Goal: Task Accomplishment & Management: Manage account settings

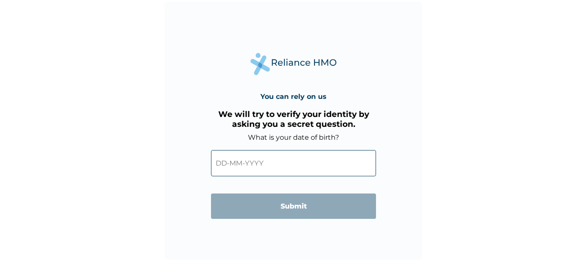
click at [225, 161] on input "text" at bounding box center [293, 163] width 165 height 26
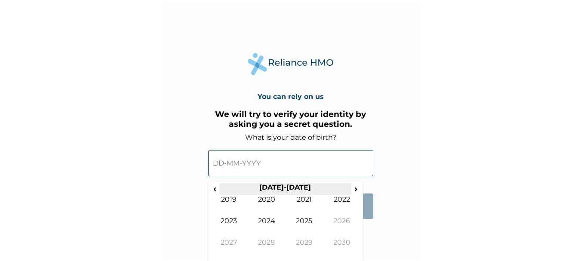
scroll to position [1, 0]
click at [213, 187] on span "‹" at bounding box center [214, 187] width 9 height 11
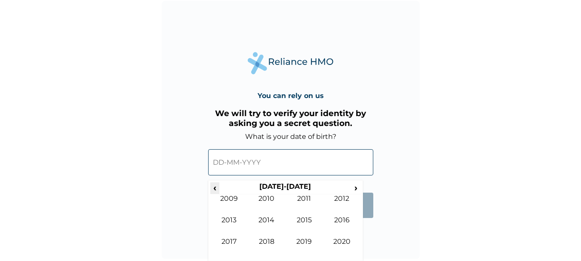
click at [213, 187] on span "‹" at bounding box center [214, 187] width 9 height 11
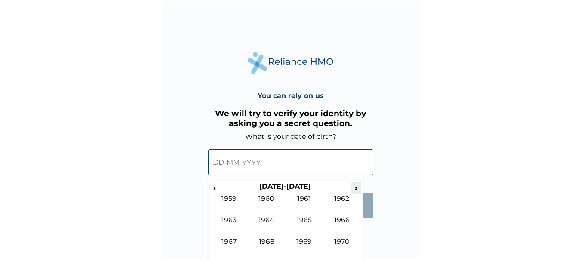
click at [356, 187] on span "›" at bounding box center [355, 187] width 9 height 11
click at [342, 217] on td "1986" at bounding box center [342, 226] width 38 height 21
click at [228, 199] on td "Jan" at bounding box center [229, 204] width 38 height 21
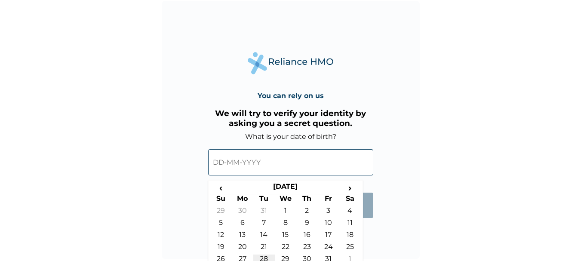
click at [261, 257] on td "28" at bounding box center [263, 261] width 21 height 12
type input "[DATE]"
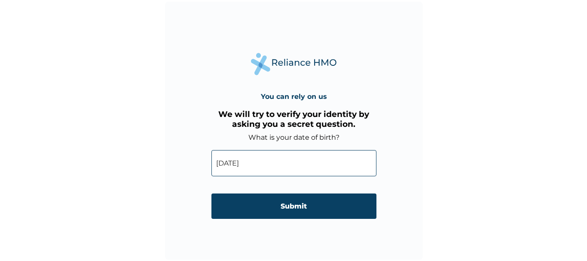
scroll to position [0, 0]
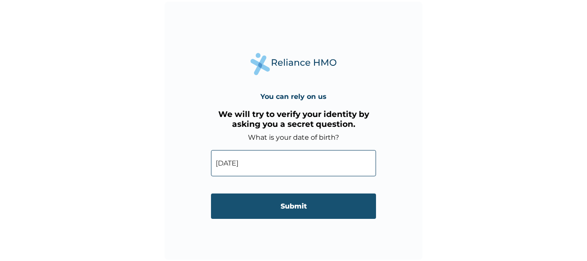
click at [289, 205] on input "Submit" at bounding box center [293, 205] width 165 height 25
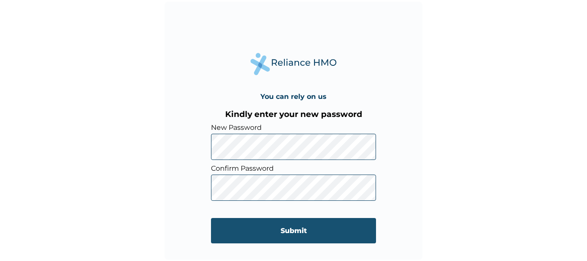
click at [291, 231] on input "Submit" at bounding box center [293, 230] width 165 height 25
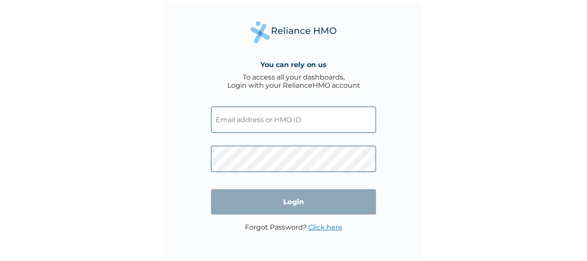
click at [327, 119] on input "text" at bounding box center [293, 120] width 165 height 26
type input "SBG/11010/B"
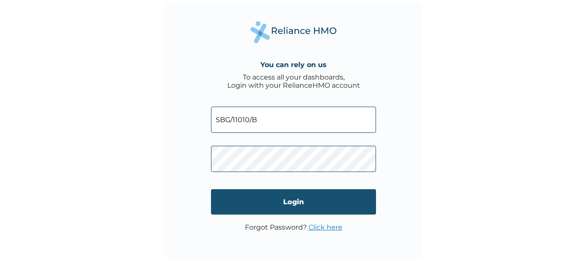
click at [289, 203] on input "Login" at bounding box center [293, 201] width 165 height 25
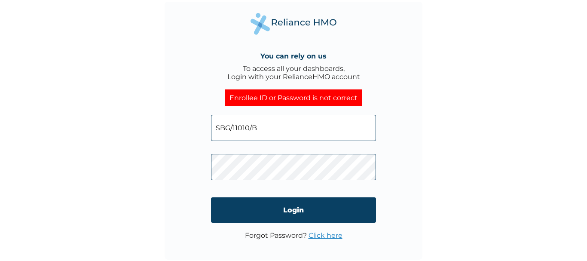
click at [264, 128] on input "SBG/11010/B" at bounding box center [293, 128] width 165 height 26
type input "SBG/11010/A"
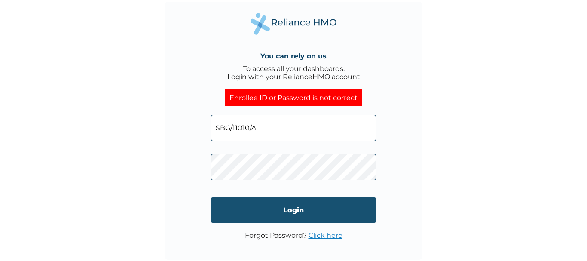
click at [289, 208] on input "Login" at bounding box center [293, 209] width 165 height 25
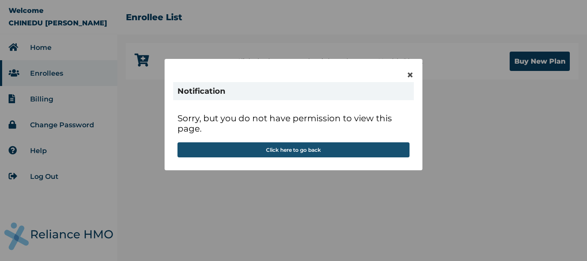
click at [310, 150] on button "Click here to go back" at bounding box center [294, 149] width 232 height 15
